Goal: Information Seeking & Learning: Check status

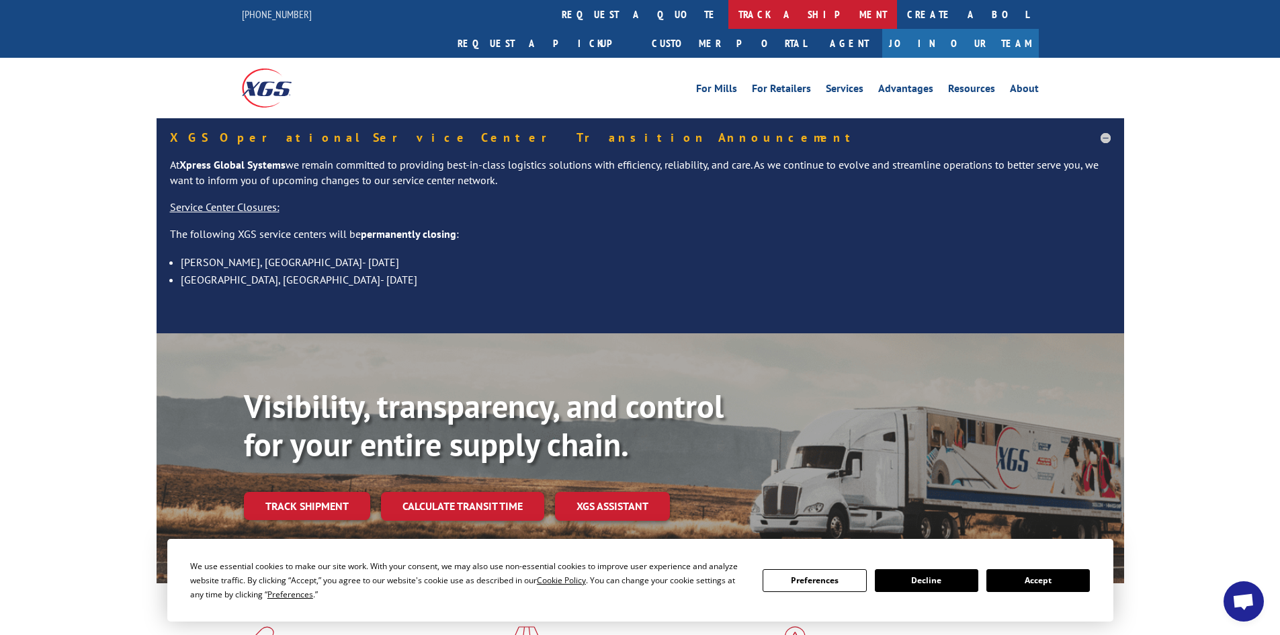
click at [728, 12] on link "track a shipment" at bounding box center [812, 14] width 169 height 29
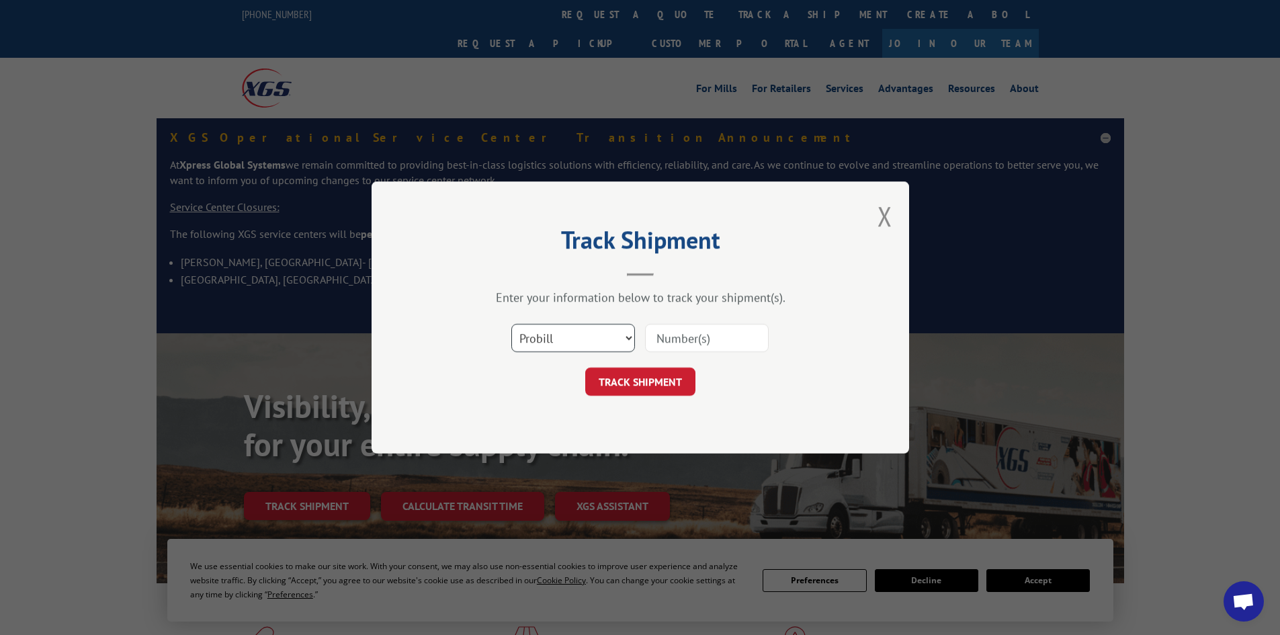
click at [617, 339] on select "Select category... Probill BOL PO" at bounding box center [573, 338] width 124 height 28
paste input "17467932"
type input "17467932"
click at [668, 382] on button "TRACK SHIPMENT" at bounding box center [640, 381] width 110 height 28
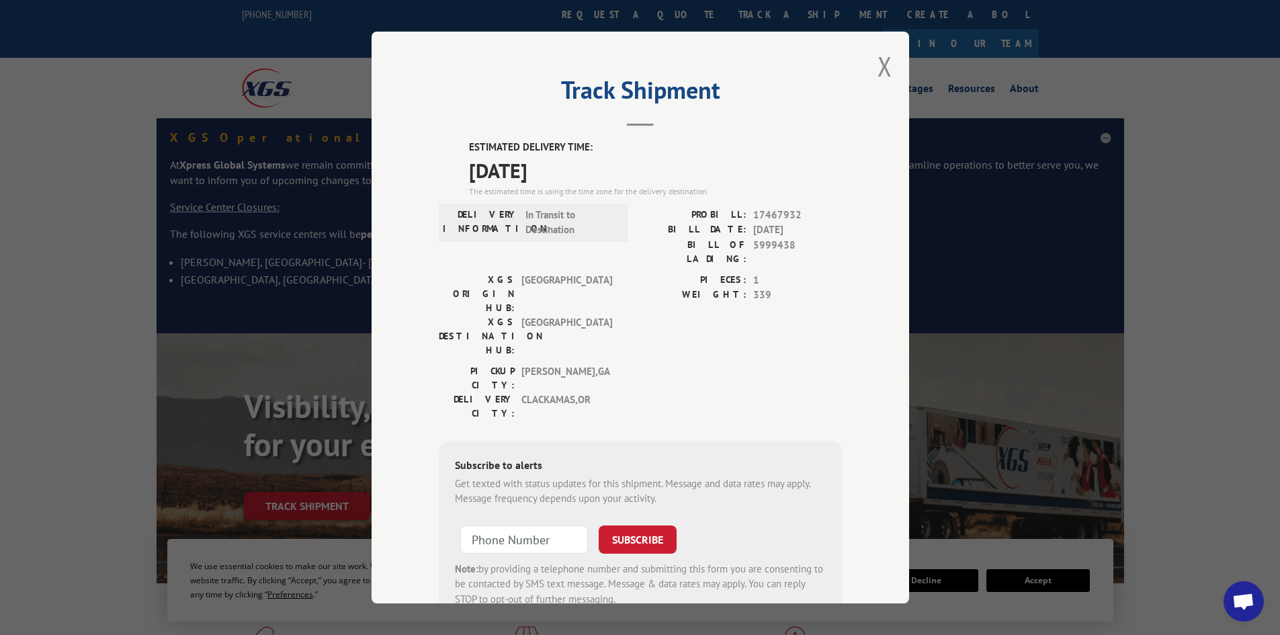
drag, startPoint x: 460, startPoint y: 143, endPoint x: 606, endPoint y: 166, distance: 148.2
click at [606, 166] on div "ESTIMATED DELIVERY TIME: [DATE] The estimated time is using the time zone for t…" at bounding box center [640, 381] width 403 height 483
copy div "ESTIMATED DELIVERY TIME: [DATE]"
